Goal: Navigation & Orientation: Find specific page/section

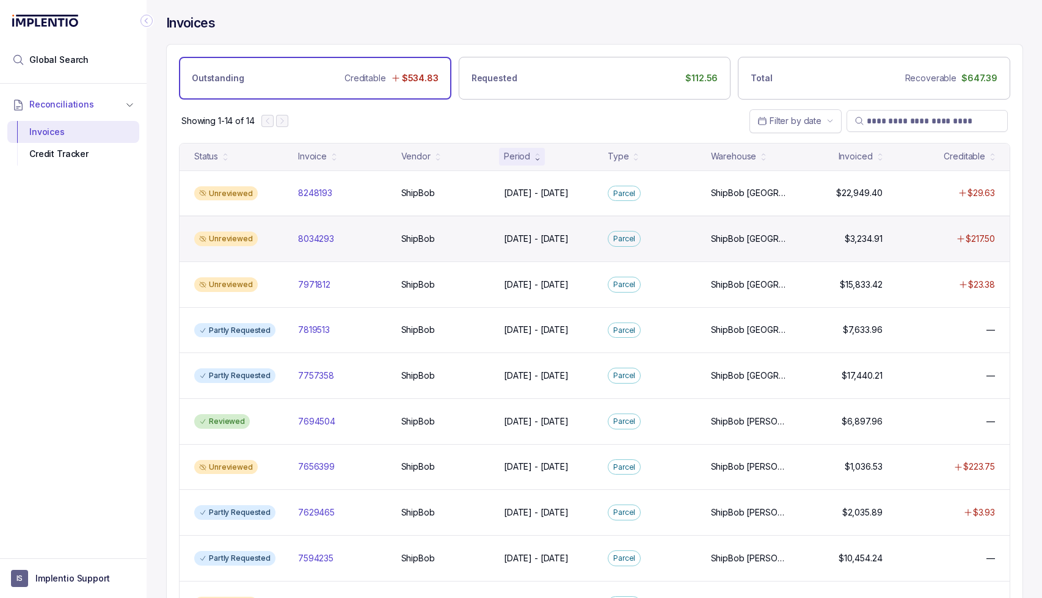
scroll to position [1, 0]
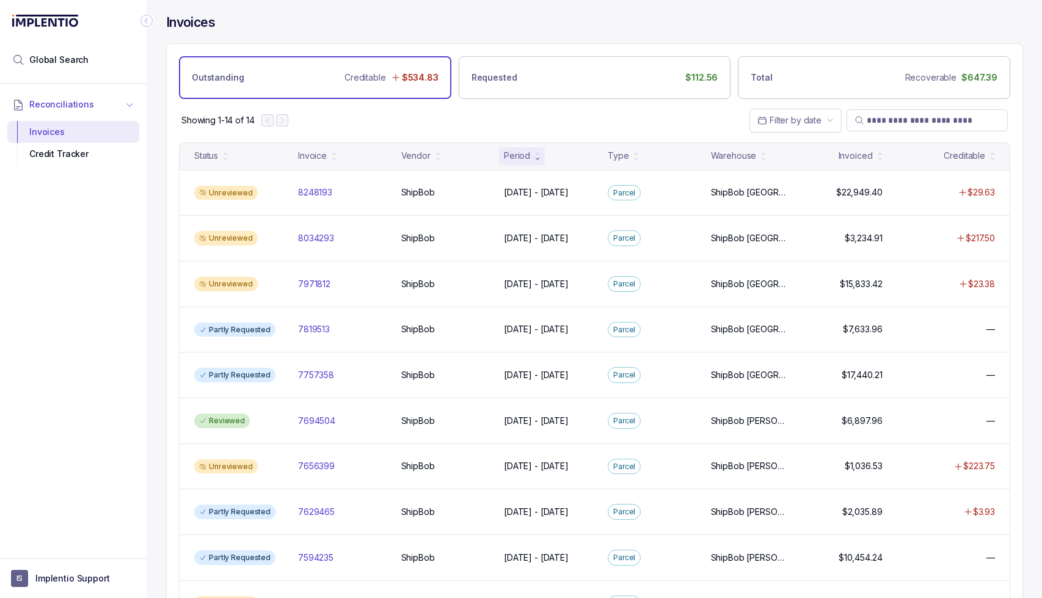
click at [129, 104] on icon "button" at bounding box center [130, 104] width 10 height 9
click at [129, 104] on icon "button" at bounding box center [129, 104] width 3 height 5
click at [57, 159] on div "Credit Tracker" at bounding box center [73, 154] width 112 height 22
click at [52, 151] on div "Credit Tracker" at bounding box center [73, 154] width 112 height 22
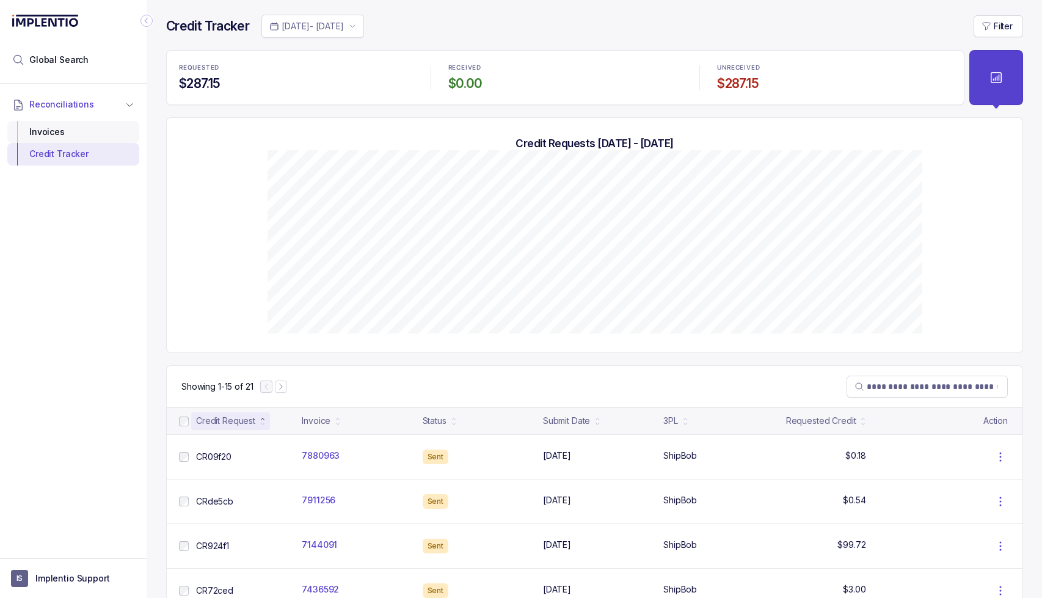
click at [65, 129] on div "Invoices" at bounding box center [73, 132] width 112 height 22
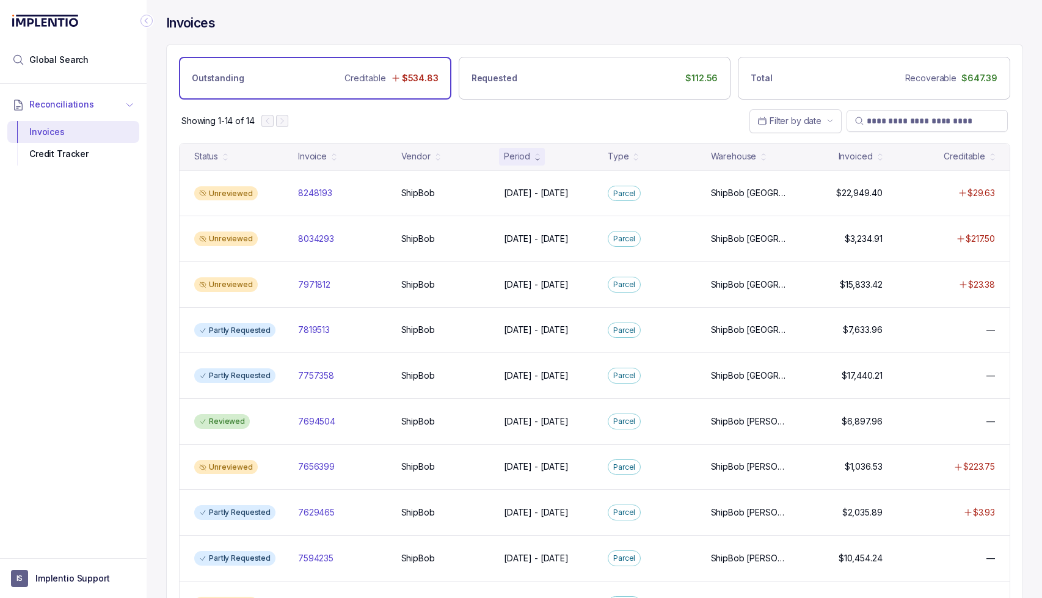
click at [128, 103] on icon "button" at bounding box center [130, 104] width 10 height 9
click at [128, 103] on icon "button" at bounding box center [129, 105] width 9 height 10
click at [42, 156] on div "Credit Tracker" at bounding box center [73, 154] width 112 height 22
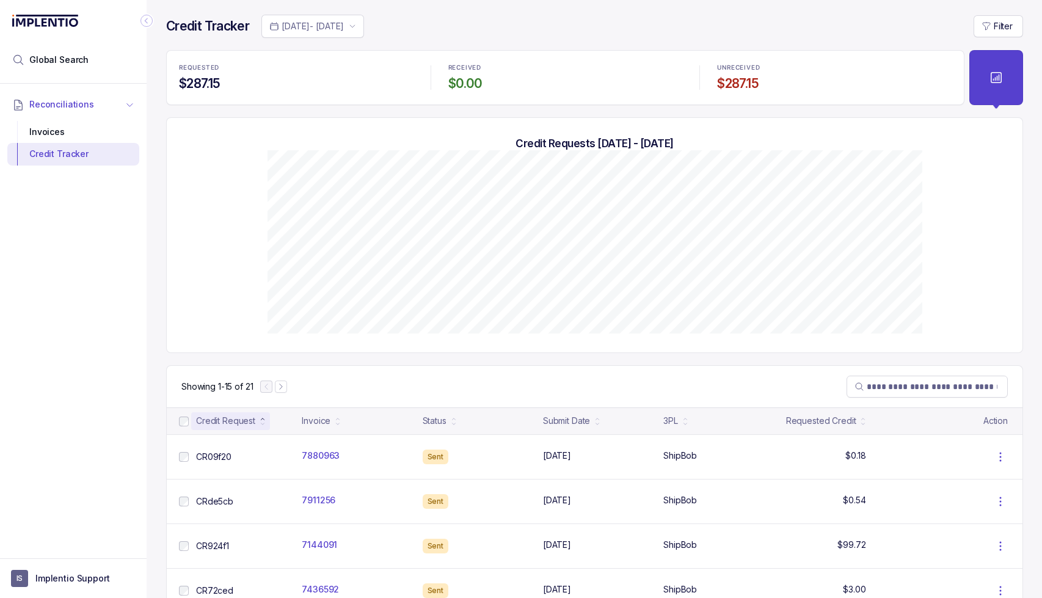
click at [70, 101] on span "Reconciliations" at bounding box center [61, 104] width 65 height 12
click at [72, 103] on span "Reconciliations" at bounding box center [61, 104] width 65 height 12
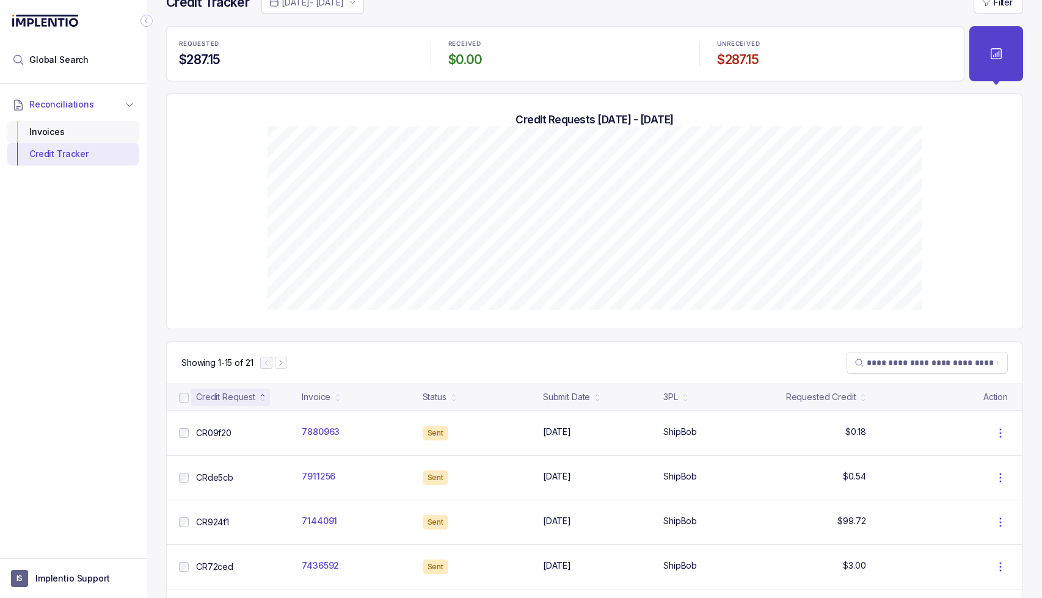
scroll to position [23, 0]
click at [51, 131] on div "Invoices" at bounding box center [73, 132] width 112 height 22
